Goal: Transaction & Acquisition: Purchase product/service

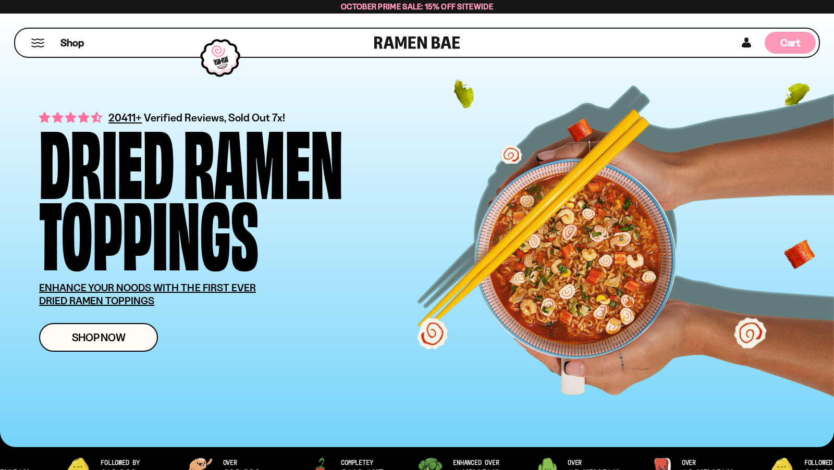
click at [787, 53] on div "Cart D0381C2F-513E-4F90-8A41-6F0A75DCBAAA" at bounding box center [790, 43] width 51 height 22
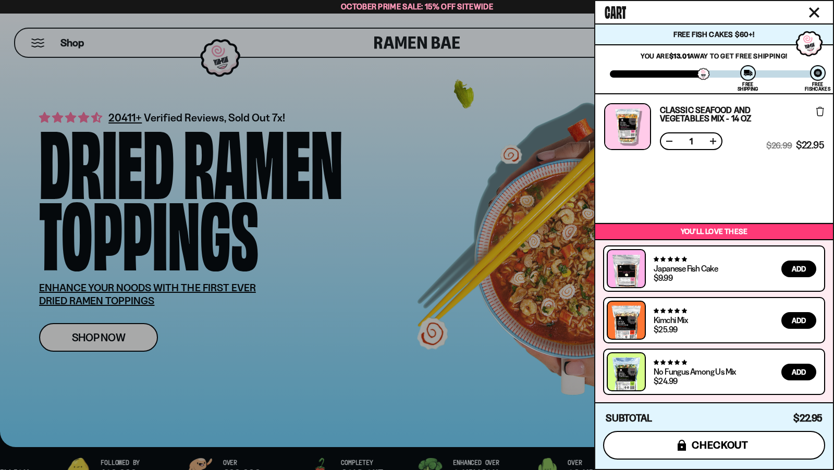
click at [705, 447] on span "checkout" at bounding box center [720, 445] width 57 height 11
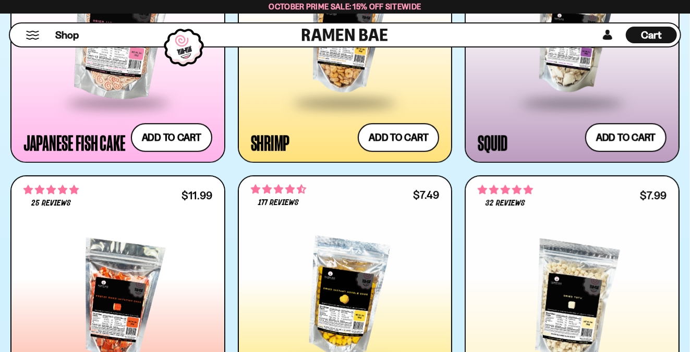
scroll to position [1561, 0]
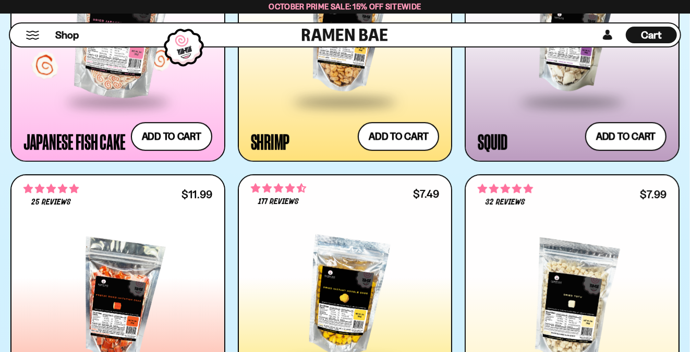
click at [143, 96] on span at bounding box center [117, 102] width 127 height 37
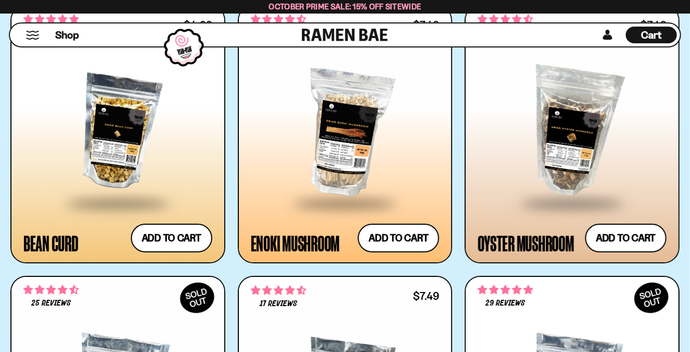
scroll to position [1999, 0]
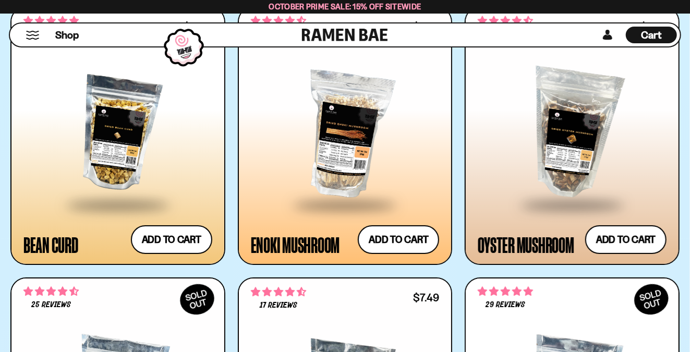
click at [339, 169] on div at bounding box center [345, 133] width 189 height 139
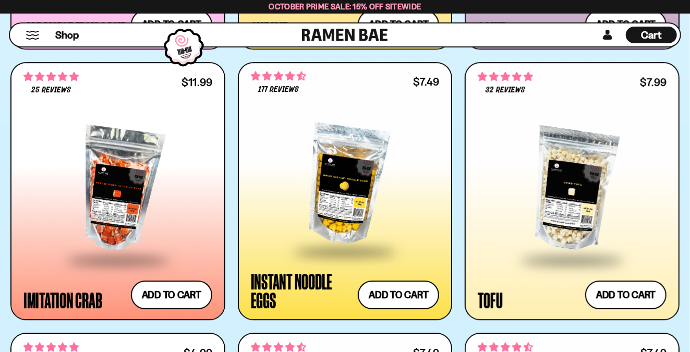
click at [379, 211] on div at bounding box center [345, 184] width 189 height 132
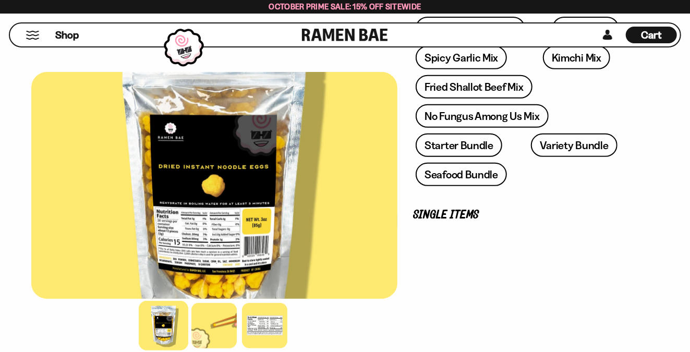
scroll to position [223, 0]
